Goal: Information Seeking & Learning: Find specific fact

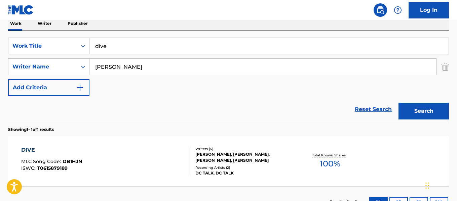
click at [100, 45] on input "dive" at bounding box center [268, 46] width 359 height 16
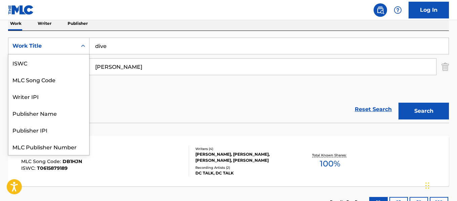
click at [63, 45] on div "Work Title" at bounding box center [42, 46] width 61 height 8
click at [152, 104] on div "Reset Search Search" at bounding box center [228, 109] width 441 height 27
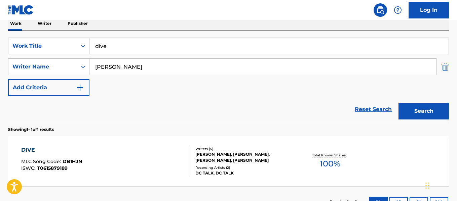
click at [444, 65] on img "Search Form" at bounding box center [444, 67] width 7 height 17
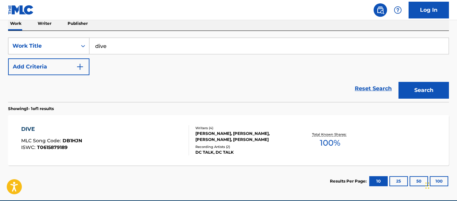
click at [31, 46] on div "Work Title" at bounding box center [42, 46] width 61 height 8
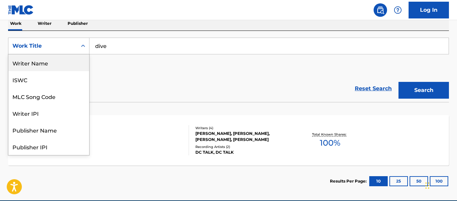
click at [49, 64] on div "Writer Name" at bounding box center [48, 62] width 81 height 17
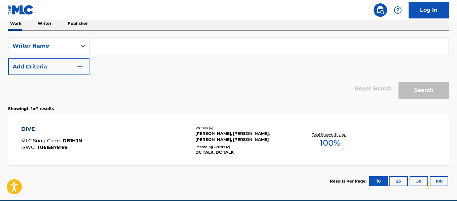
click at [131, 46] on input "Search Form" at bounding box center [268, 46] width 359 height 16
paste input "[PERSON_NAME]"
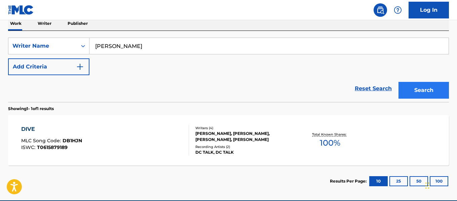
type input "[PERSON_NAME]"
click at [440, 90] on button "Search" at bounding box center [423, 90] width 50 height 17
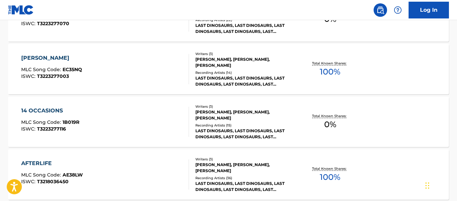
scroll to position [622, 0]
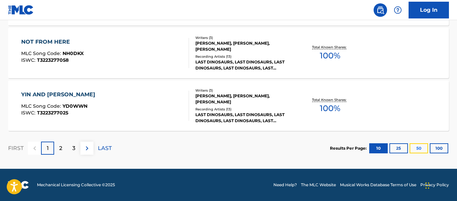
click at [417, 150] on button "50" at bounding box center [419, 149] width 18 height 10
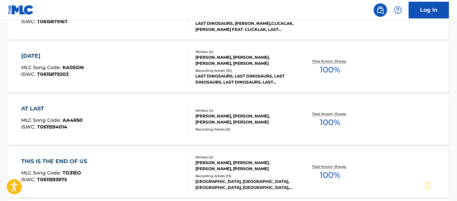
scroll to position [2733, 0]
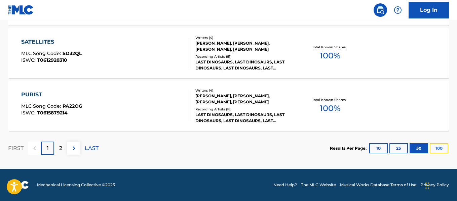
click at [445, 150] on button "100" at bounding box center [439, 149] width 18 height 10
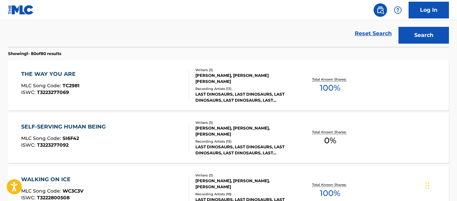
scroll to position [111, 0]
